Goal: Task Accomplishment & Management: Use online tool/utility

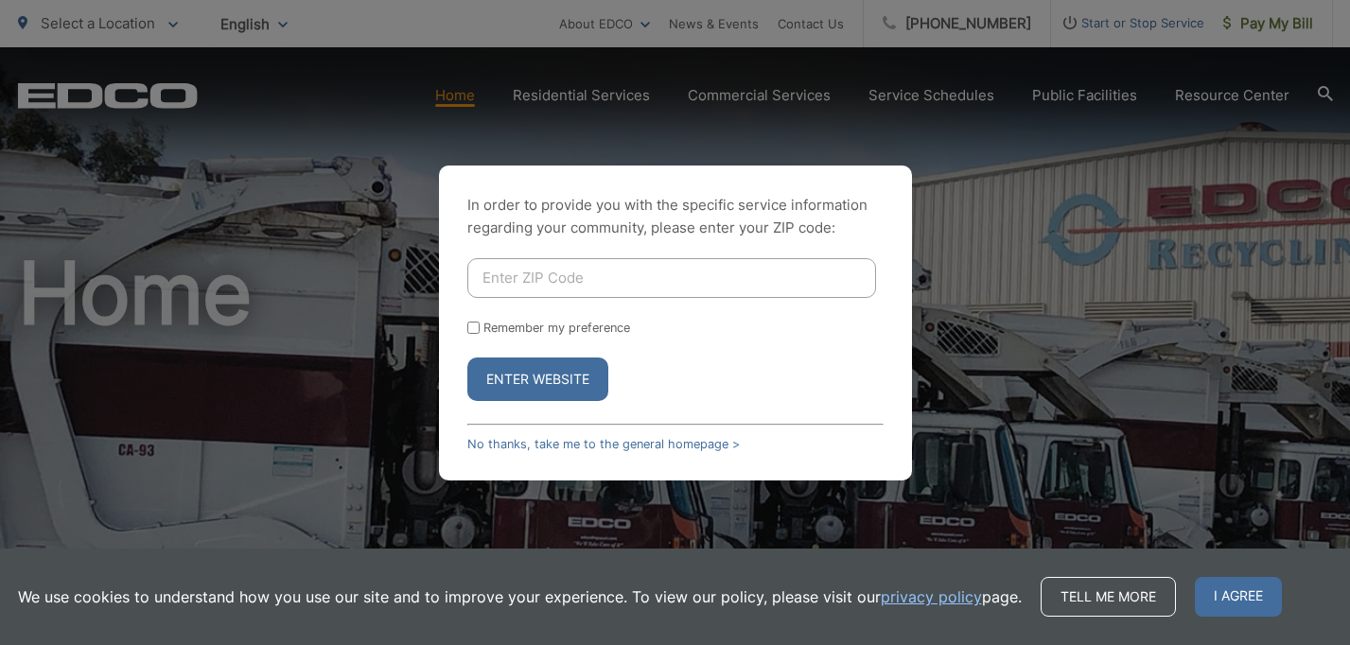
click at [633, 292] on input "Enter ZIP Code" at bounding box center [671, 278] width 409 height 40
type input "92024"
click at [523, 380] on button "Enter Website" at bounding box center [537, 380] width 141 height 44
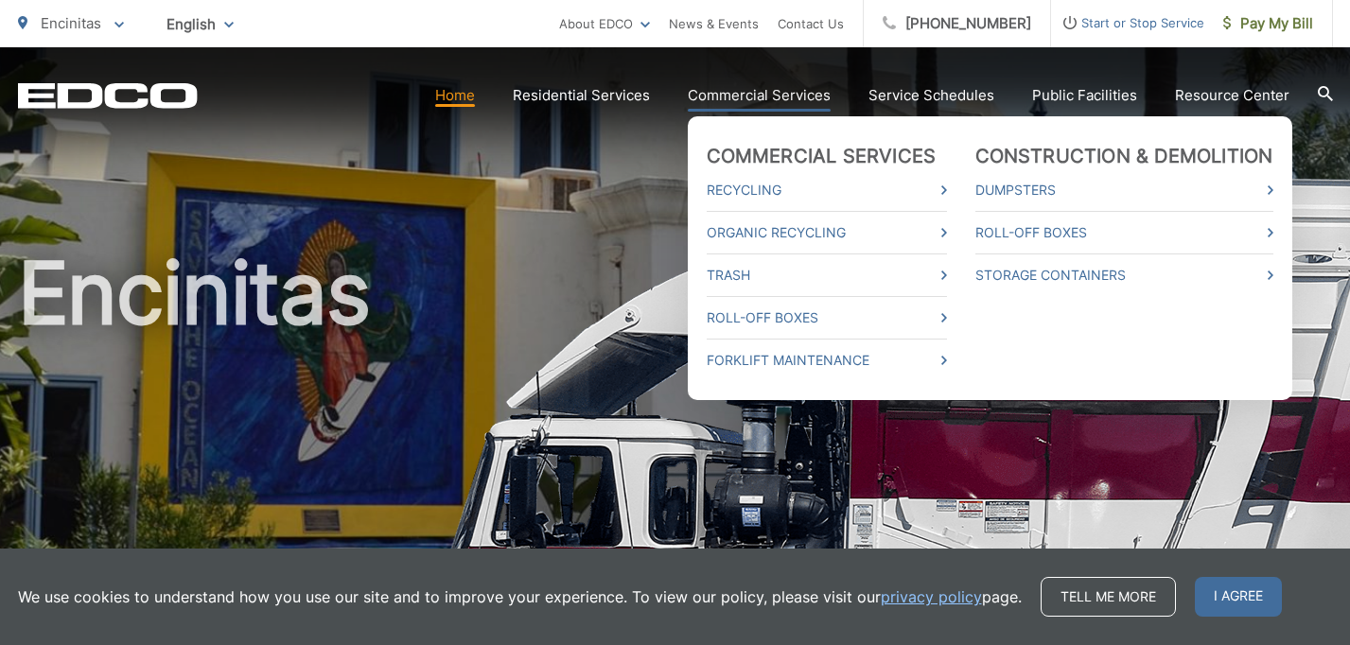
click at [752, 94] on link "Commercial Services" at bounding box center [759, 95] width 143 height 23
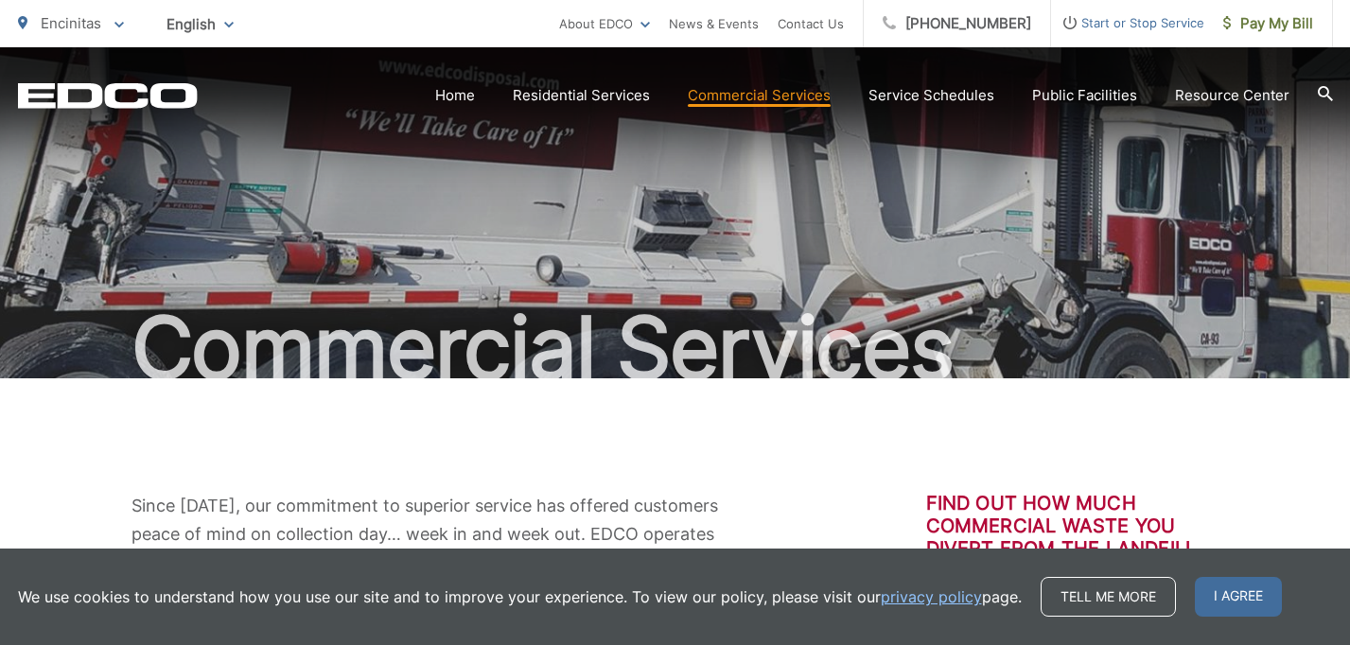
click at [1188, 164] on div "Commercial Services" at bounding box center [675, 212] width 1315 height 331
click at [389, 197] on div "Commercial Services" at bounding box center [675, 212] width 1315 height 331
click at [142, 92] on icon "EDCD logo. Return to the homepage." at bounding box center [107, 95] width 179 height 25
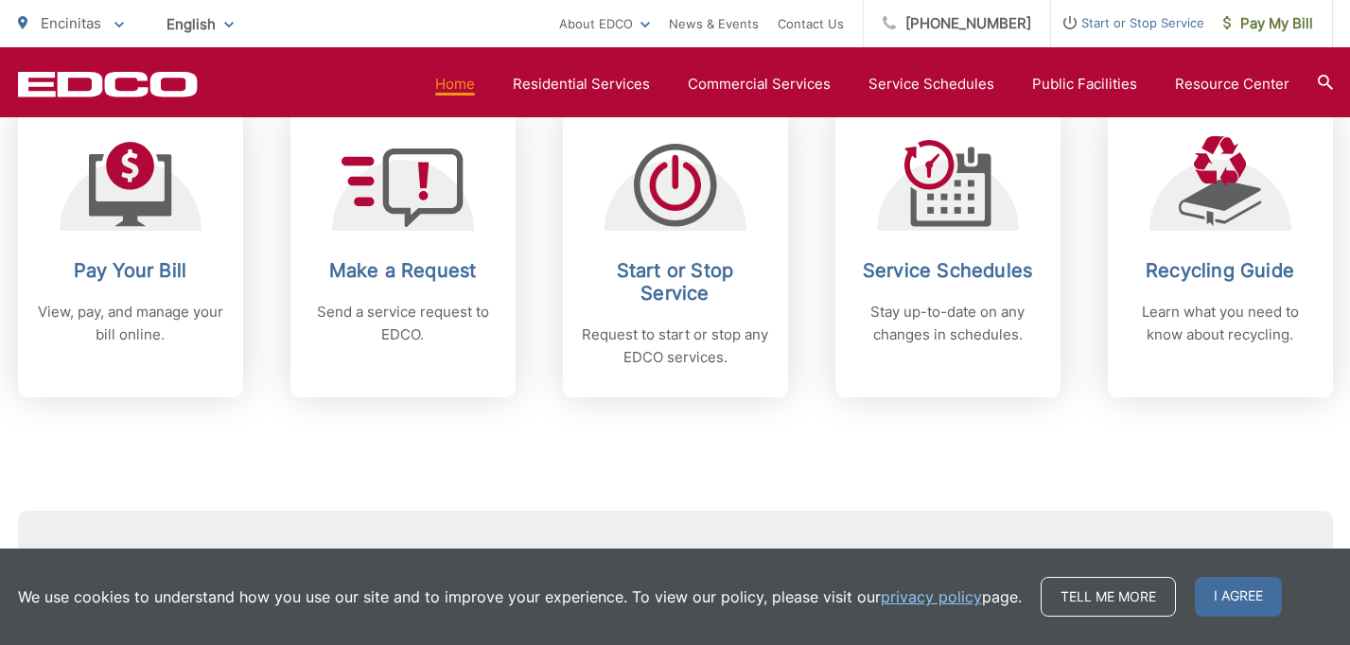
scroll to position [830, 0]
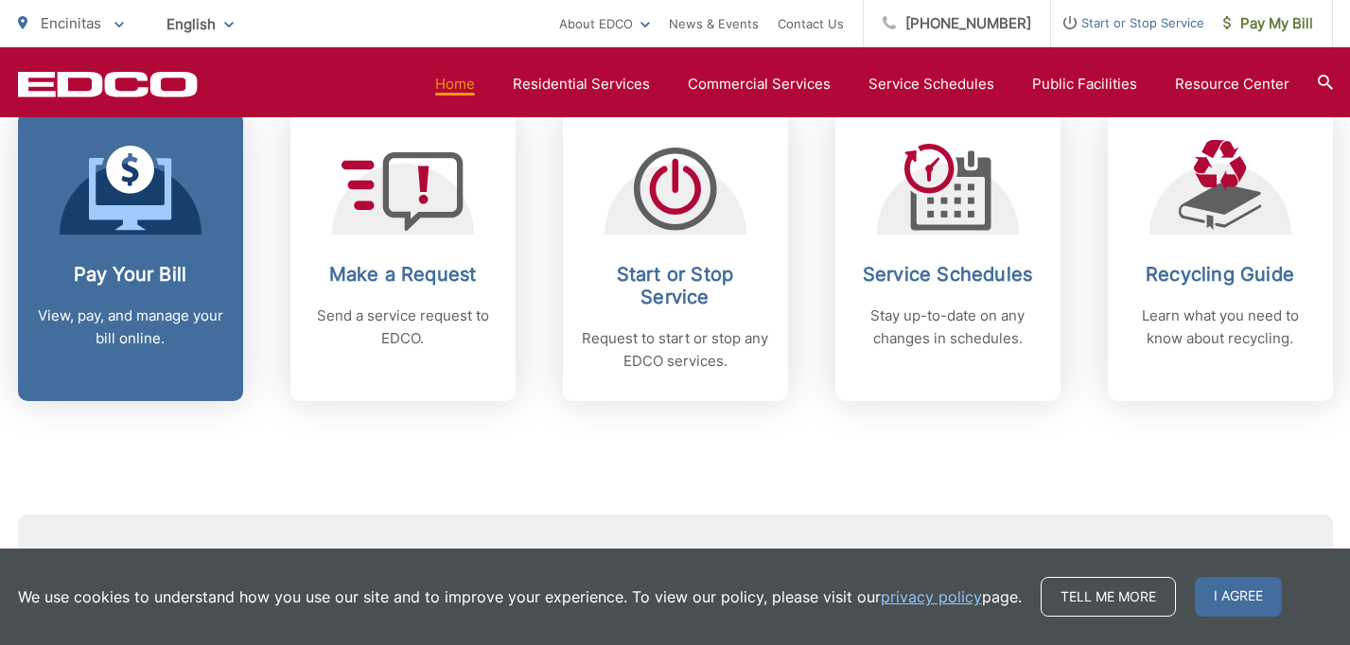
click at [154, 273] on h2 "Pay Your Bill" at bounding box center [130, 274] width 187 height 23
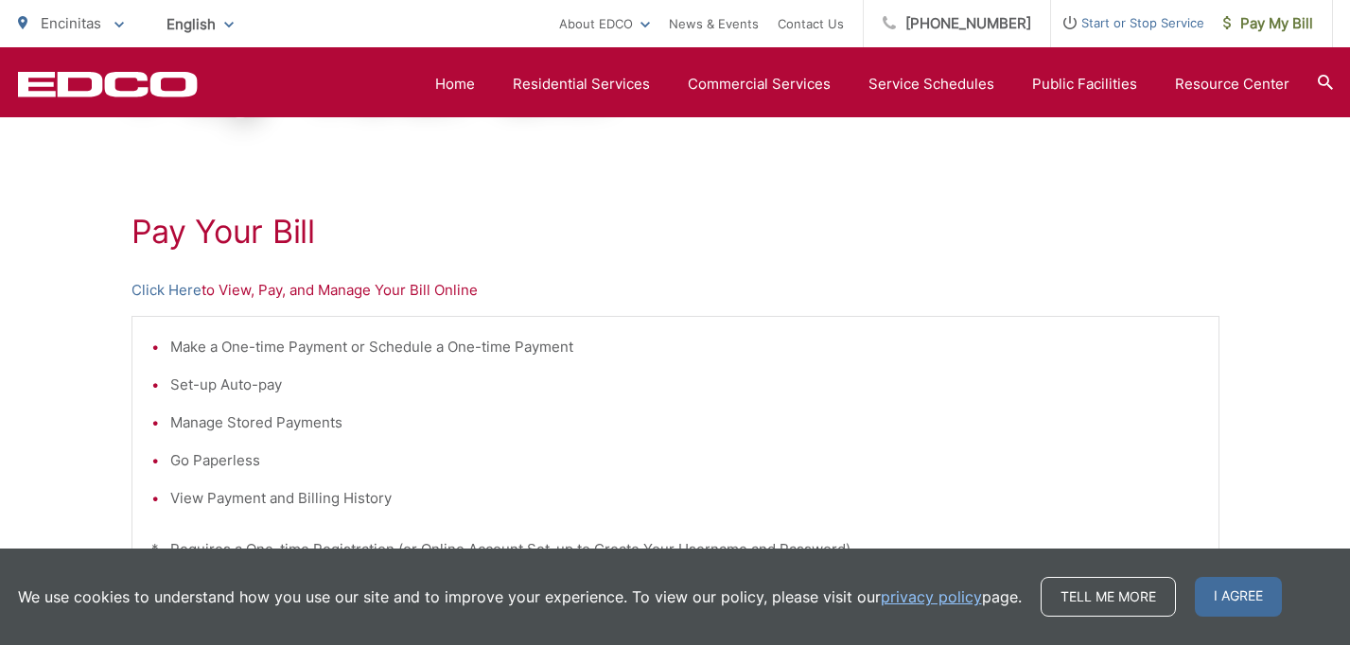
scroll to position [276, 0]
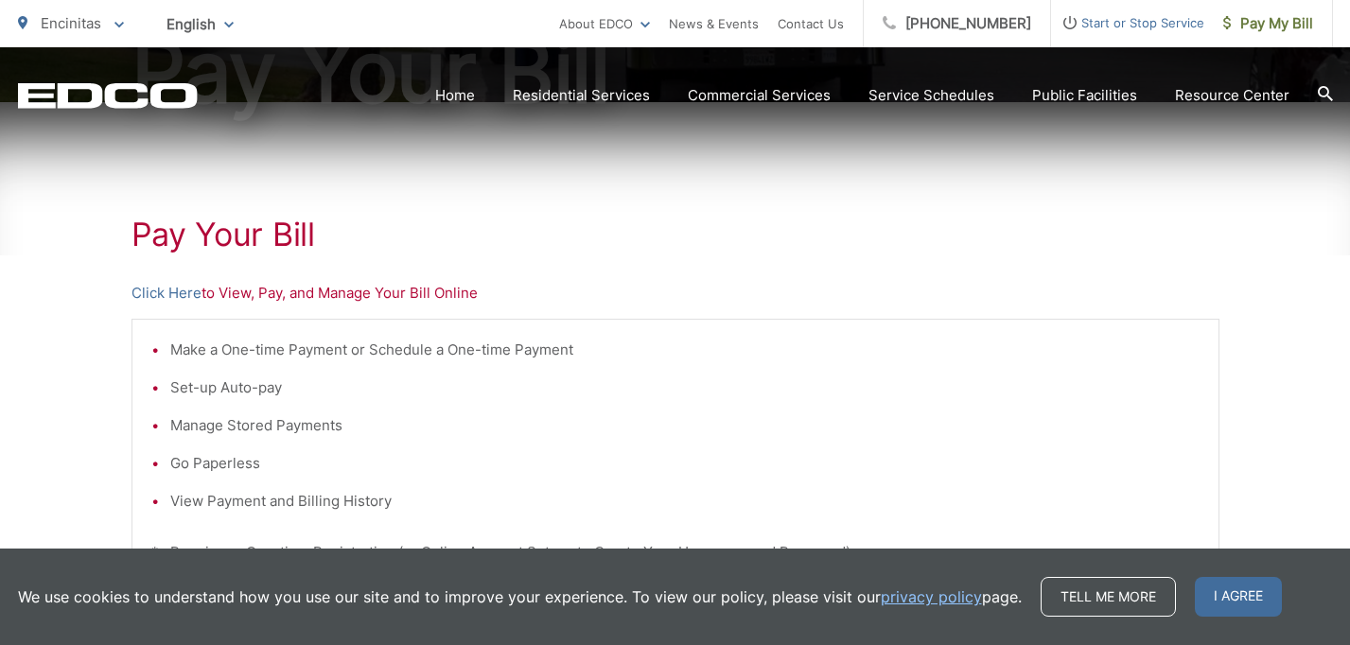
click at [353, 293] on p "Click Here to View, Pay, and Manage Your Bill Online" at bounding box center [675, 293] width 1088 height 23
click at [180, 295] on link "Click Here" at bounding box center [166, 293] width 70 height 23
